Goal: Information Seeking & Learning: Learn about a topic

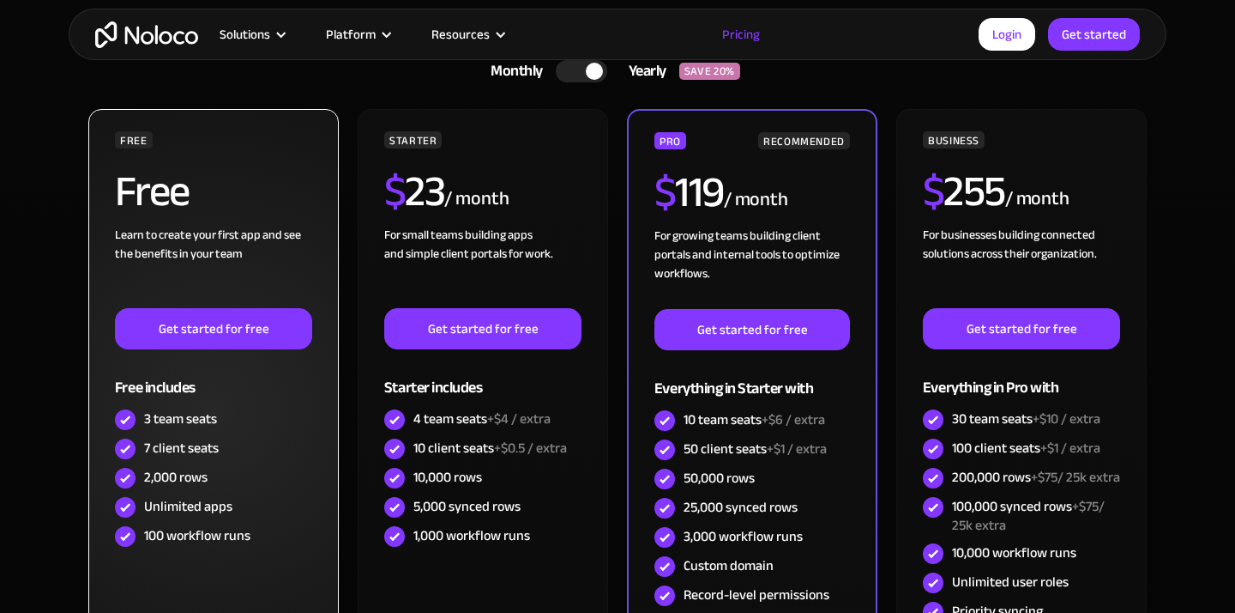
scroll to position [517, 0]
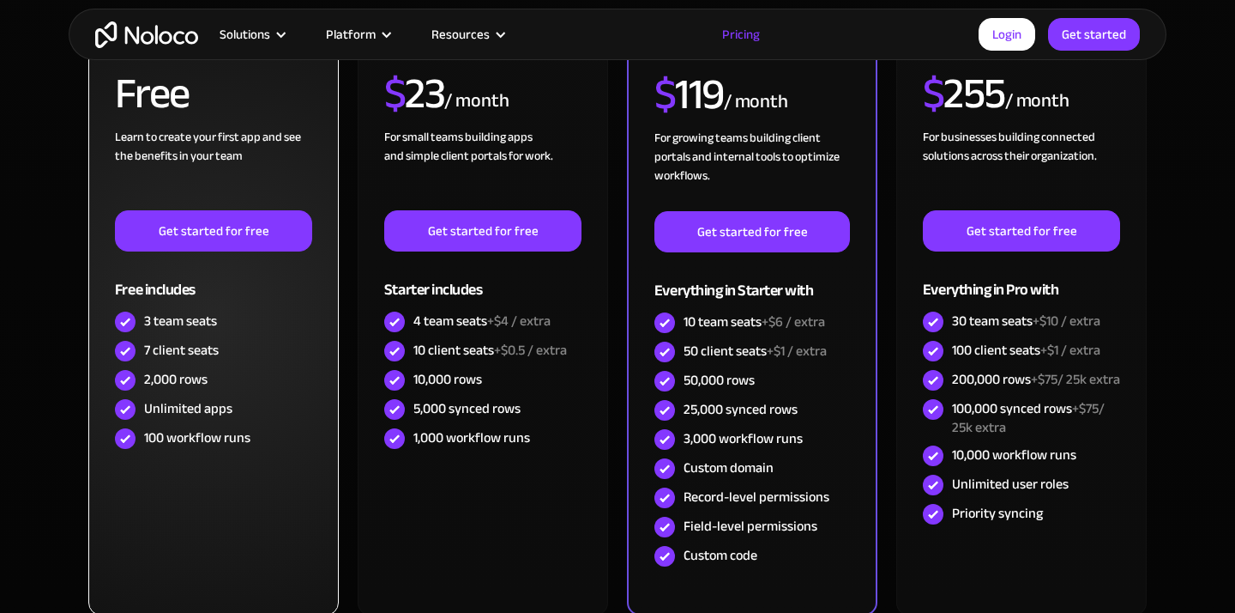
click at [178, 355] on div "7 client seats" at bounding box center [181, 350] width 75 height 19
click at [178, 380] on div "2,000 rows" at bounding box center [175, 379] width 63 height 19
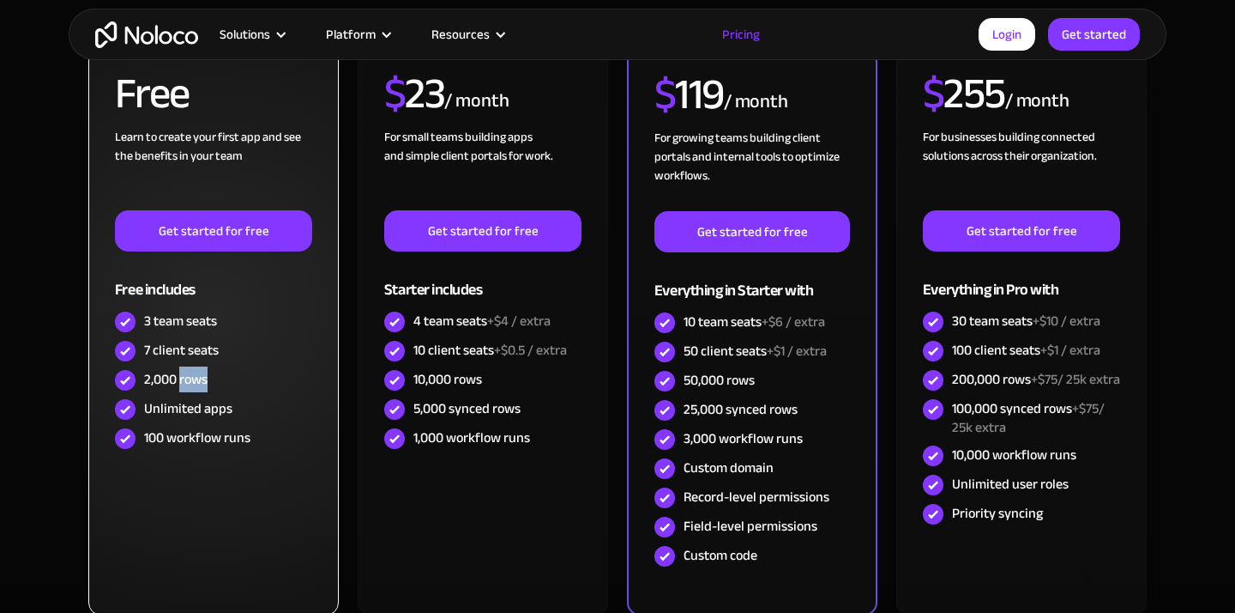
click at [178, 380] on div "2,000 rows" at bounding box center [175, 379] width 63 height 19
click at [182, 411] on div "Unlimited apps" at bounding box center [188, 408] width 88 height 19
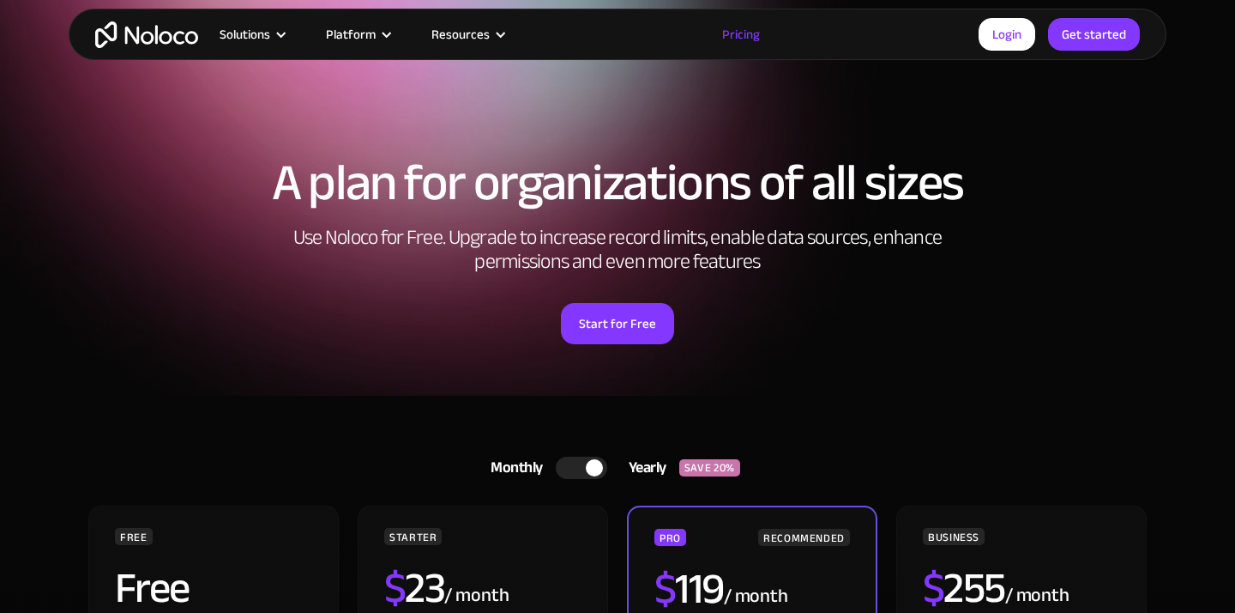
scroll to position [0, 0]
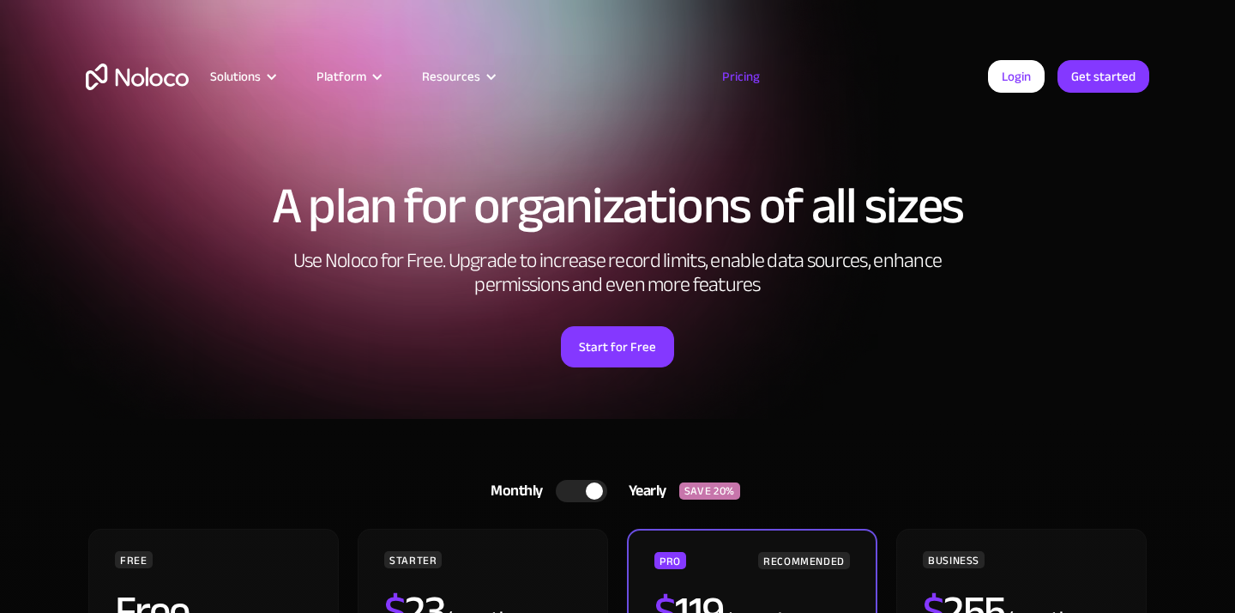
click at [111, 174] on div "A plan for organizations of all sizes Use Noloco for Free. Upgrade to increase …" at bounding box center [618, 274] width 1098 height 290
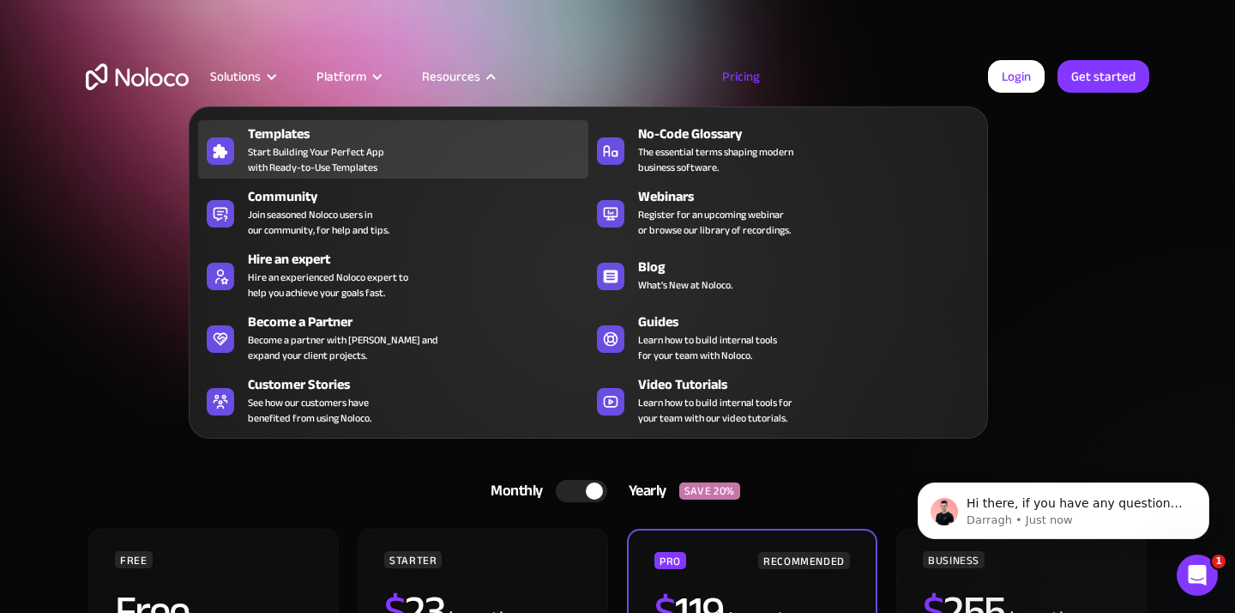
click at [337, 151] on span "Start Building Your Perfect App with Ready-to-Use Templates" at bounding box center [316, 159] width 136 height 31
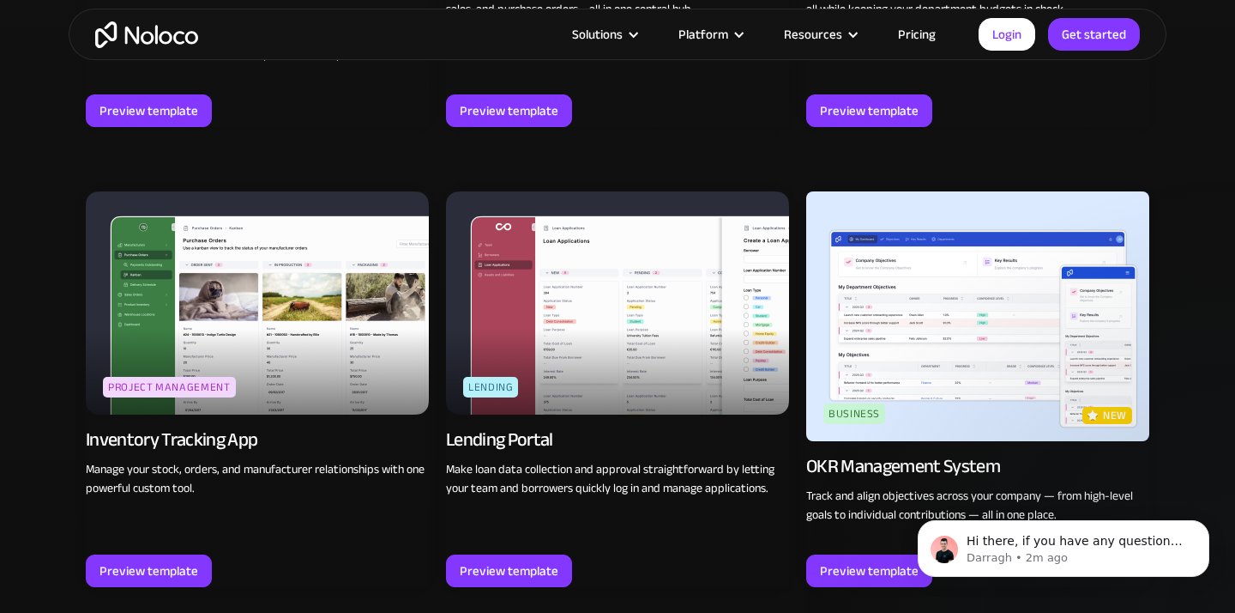
scroll to position [2255, 0]
